Goal: Navigation & Orientation: Understand site structure

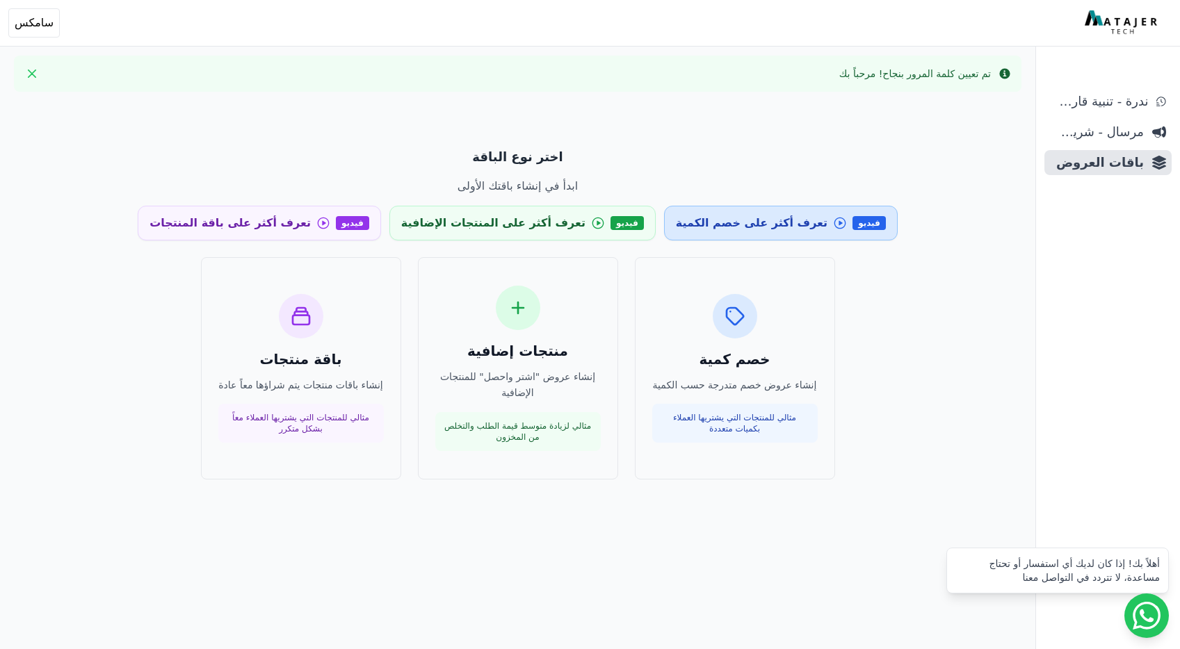
click at [738, 222] on span "تعرف أكثر على خصم الكمية" at bounding box center [752, 223] width 152 height 17
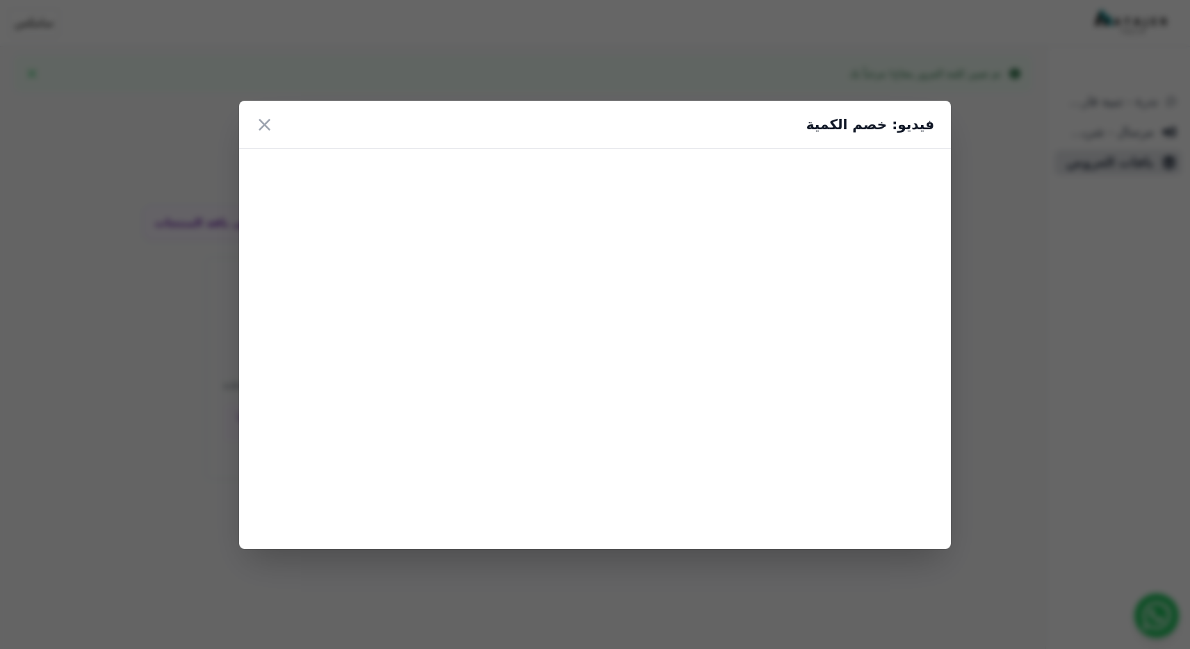
click at [1011, 437] on div "فيديو: خصم الكمية ×" at bounding box center [595, 324] width 1190 height 649
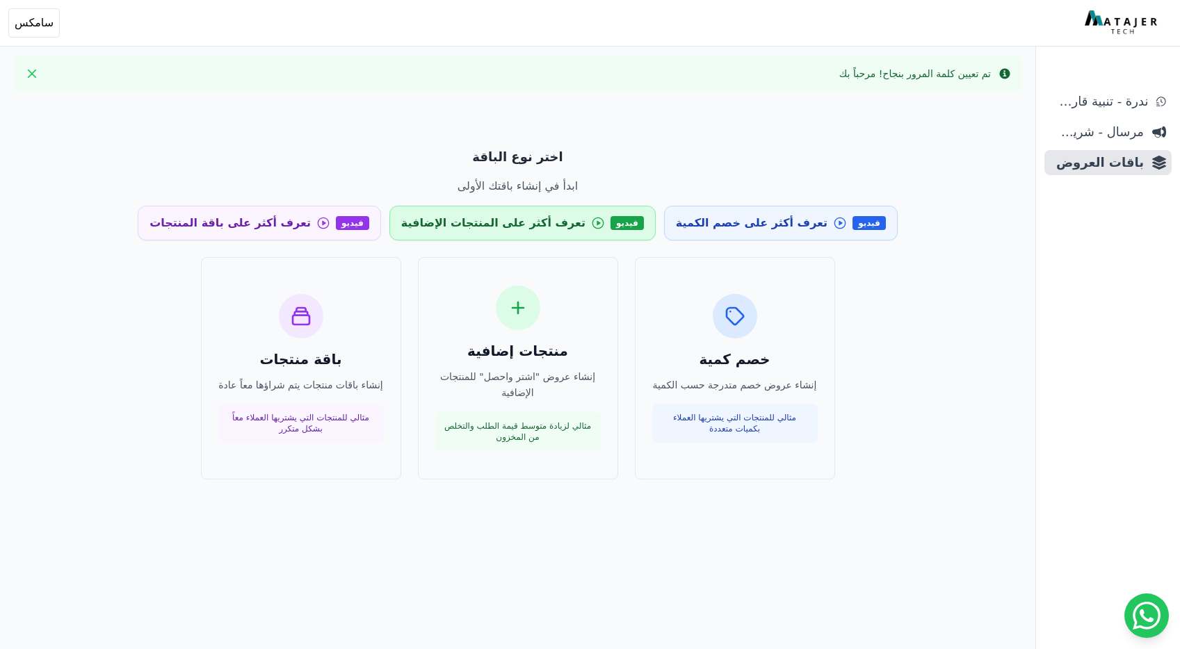
click at [552, 227] on span "تعرف أكثر على المنتجات الإضافية" at bounding box center [493, 223] width 184 height 17
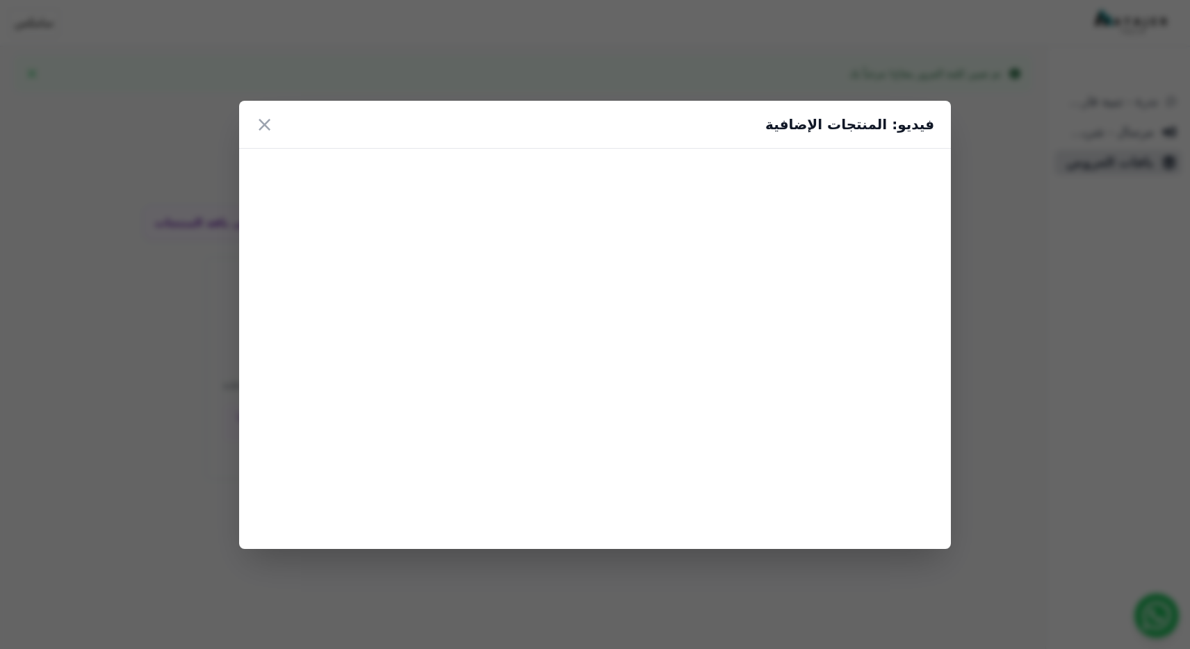
click at [168, 284] on div "فيديو: المنتجات الإضافية ×" at bounding box center [595, 324] width 1190 height 649
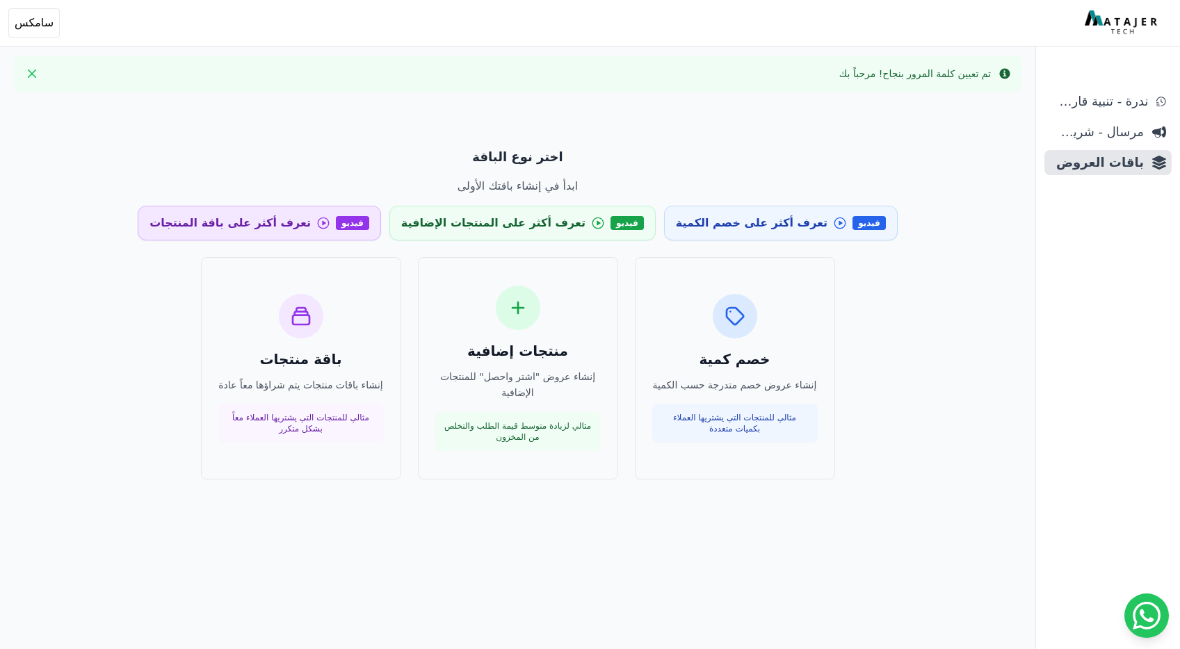
click at [345, 236] on link "فيديو تعرف أكثر على باقة المنتجات" at bounding box center [259, 223] width 243 height 35
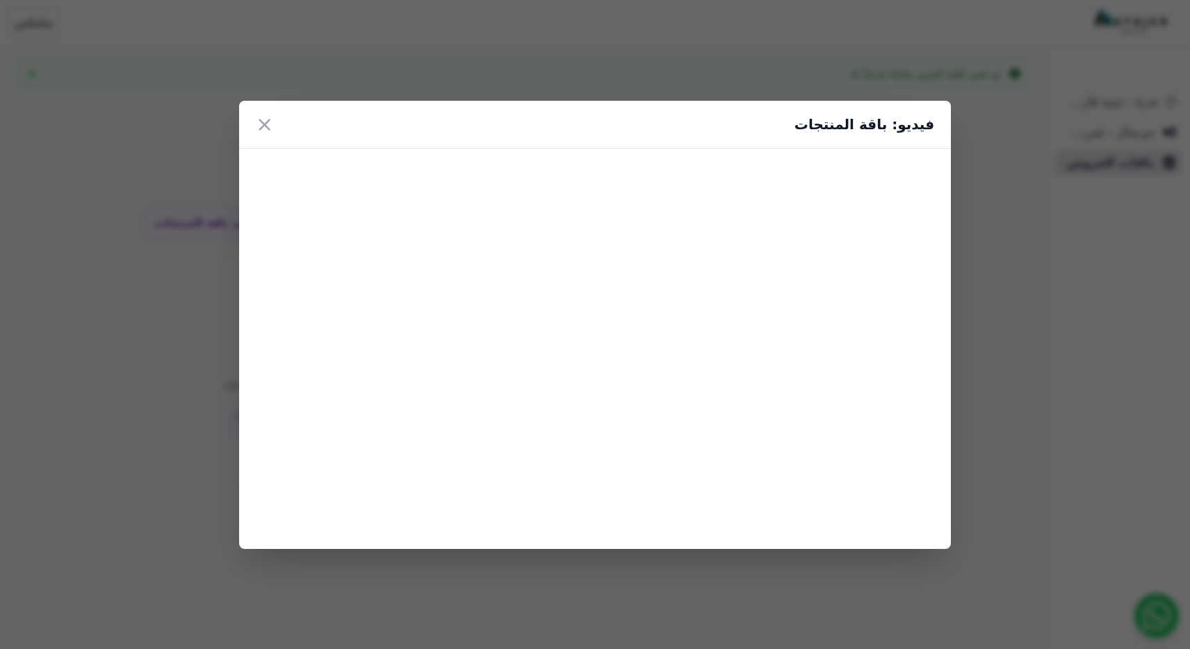
click at [592, 613] on div "فيديو: باقة المنتجات ×" at bounding box center [595, 324] width 1190 height 649
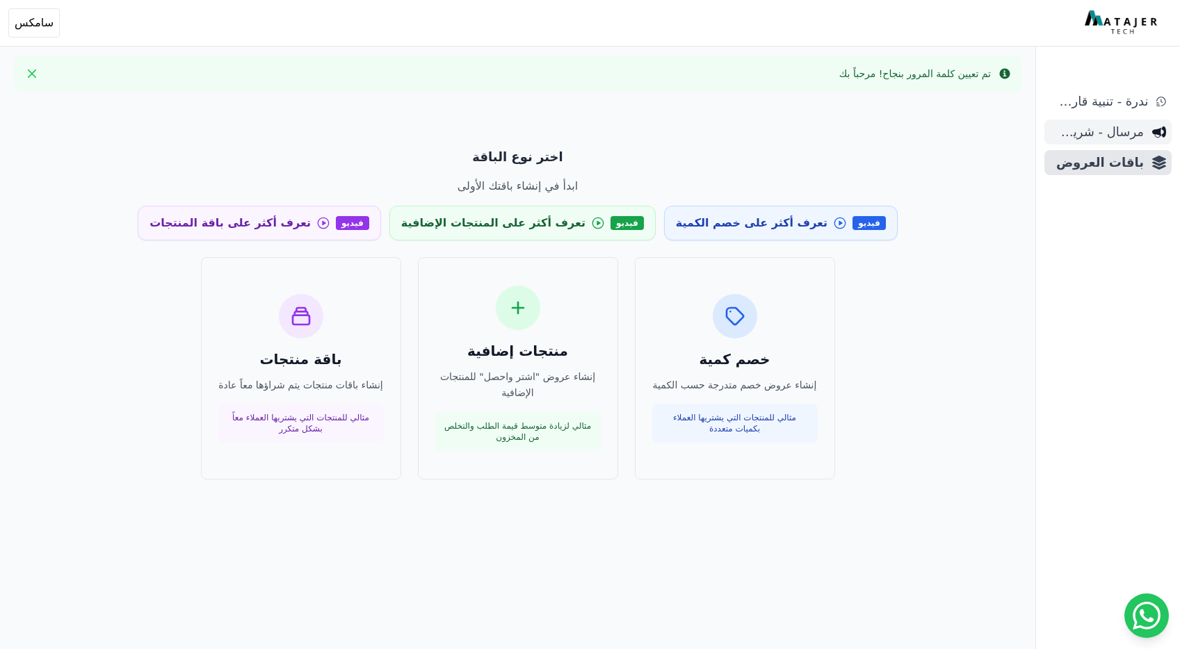
click at [1149, 124] on link "مرسال - شريط دعاية" at bounding box center [1107, 132] width 127 height 25
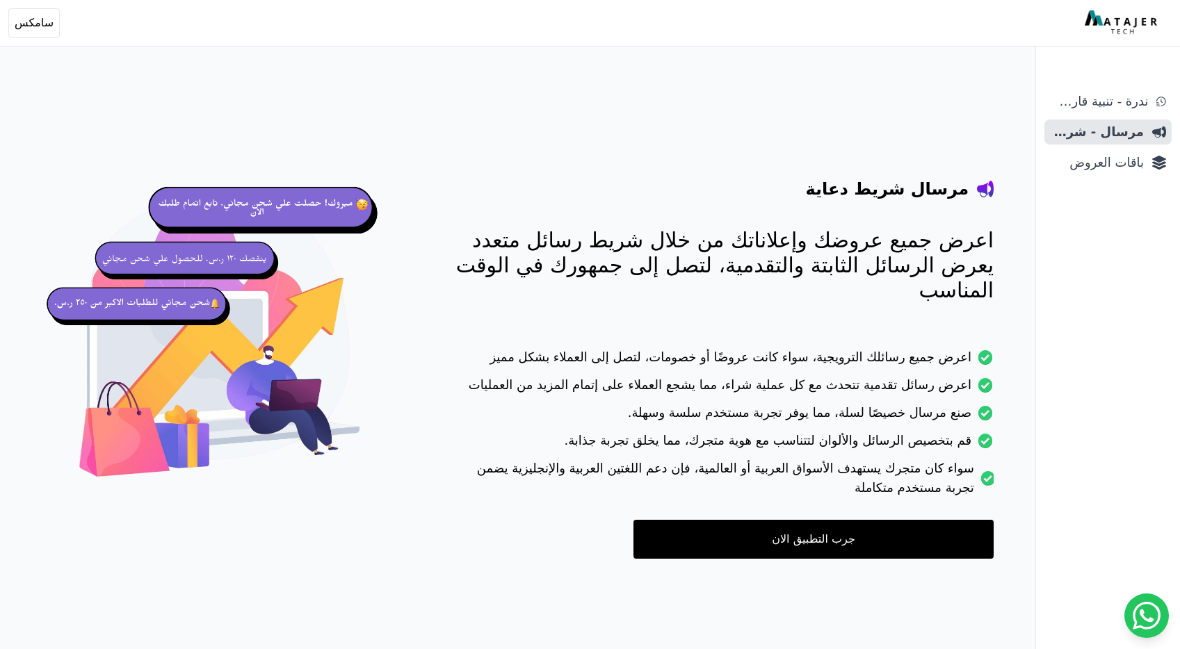
drag, startPoint x: 789, startPoint y: 96, endPoint x: 841, endPoint y: 3, distance: 106.4
click at [789, 96] on div "مرسال شريط دعاية اعرض جميع عروضك وإعلاناتك من خلال شريط رسائل متعدد يعرض الرسائ…" at bounding box center [518, 341] width 980 height 570
click at [1151, 95] on link "ندرة - تنبية قارب علي النفاذ" at bounding box center [1107, 101] width 127 height 25
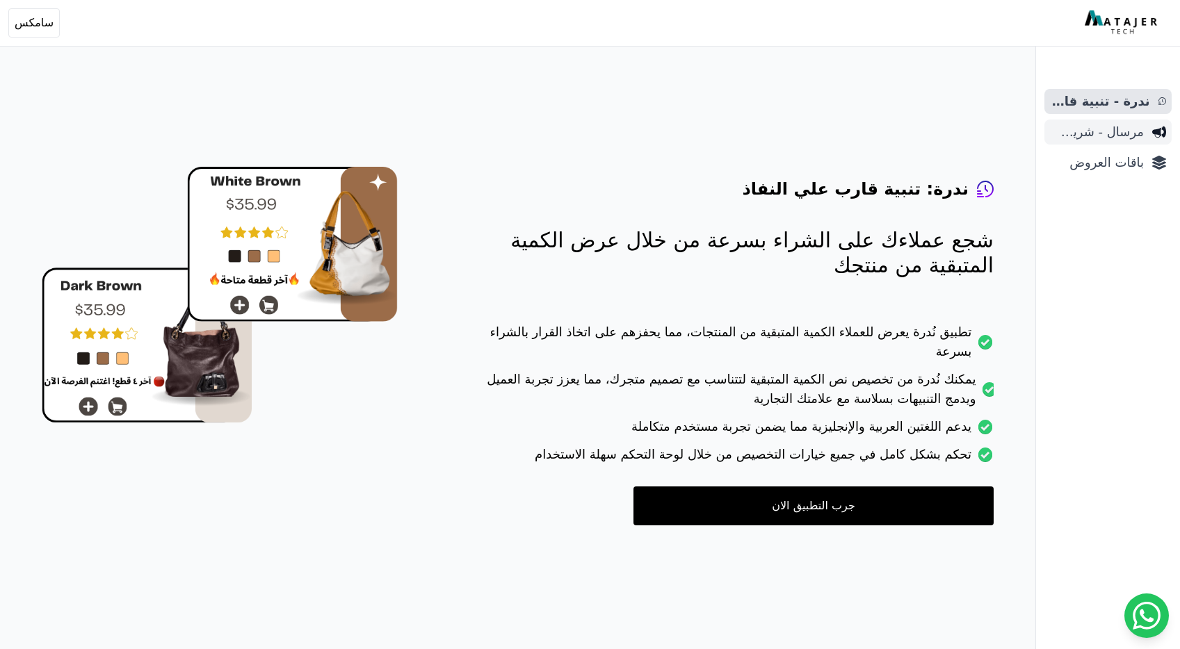
click at [1144, 131] on link "مرسال - شريط دعاية" at bounding box center [1107, 132] width 127 height 25
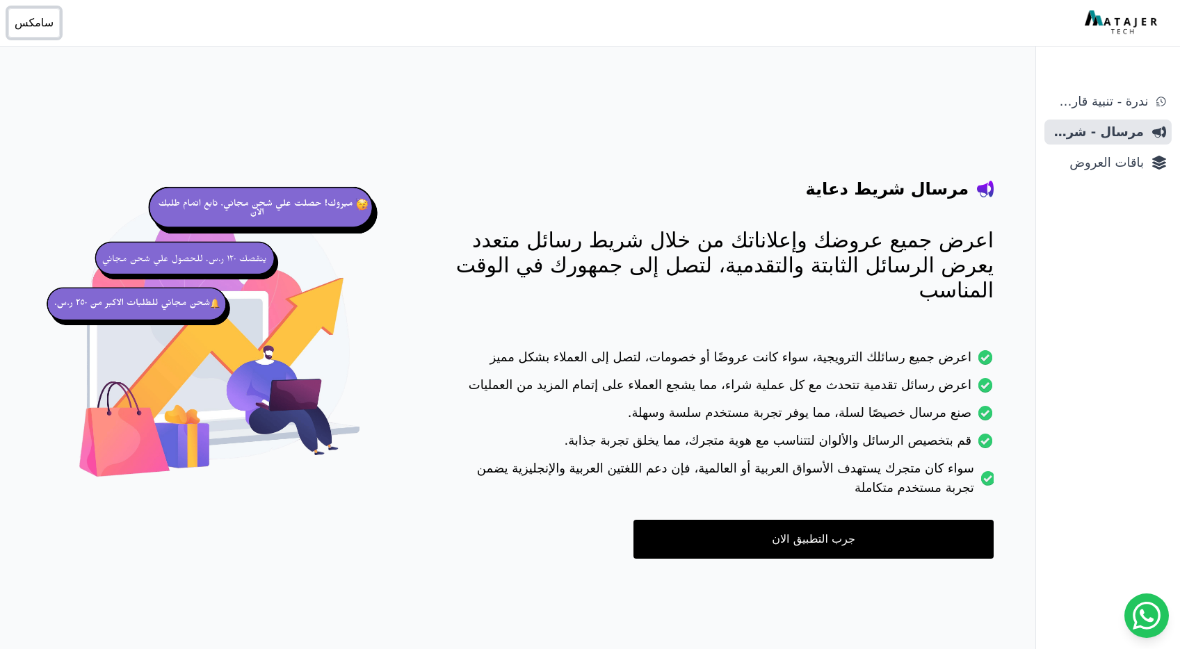
click at [49, 15] on button "Open user menu سامكس" at bounding box center [33, 22] width 51 height 29
click at [304, 84] on div "مرسال شريط دعاية اعرض جميع عروضك وإعلاناتك من خلال شريط رسائل متعدد يعرض الرسائ…" at bounding box center [518, 341] width 980 height 570
